Goal: Navigation & Orientation: Find specific page/section

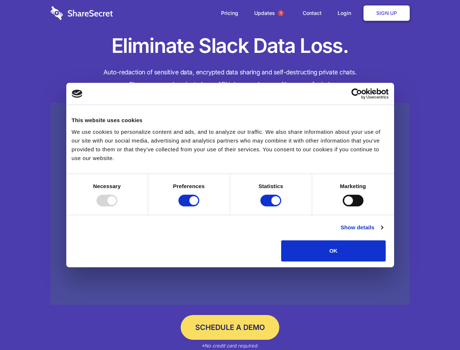
click at [117, 206] on div at bounding box center [106, 200] width 21 height 12
click at [199, 206] on input "Preferences" at bounding box center [188, 200] width 21 height 12
checkbox input "false"
click at [272, 206] on input "Statistics" at bounding box center [270, 200] width 21 height 12
checkbox input "false"
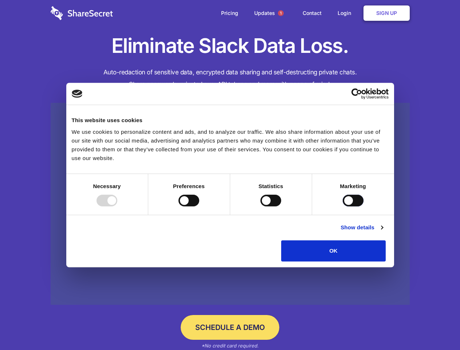
click at [343, 206] on input "Marketing" at bounding box center [353, 200] width 21 height 12
checkbox input "true"
click at [383, 232] on link "Show details" at bounding box center [361, 227] width 42 height 9
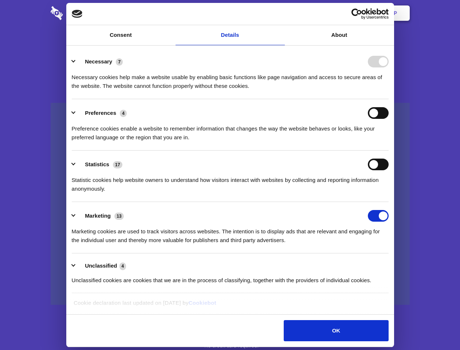
click at [388, 142] on div "Preferences 4 Preference cookies enable a website to remember information that …" at bounding box center [230, 124] width 317 height 35
click at [280, 13] on span "1" at bounding box center [281, 13] width 6 height 6
